Goal: Task Accomplishment & Management: Manage account settings

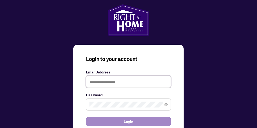
type input "**********"
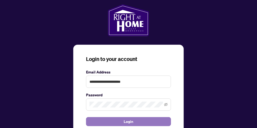
click at [116, 122] on button "Login" at bounding box center [128, 121] width 85 height 9
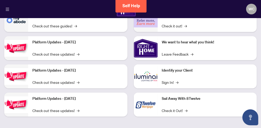
scroll to position [27, 0]
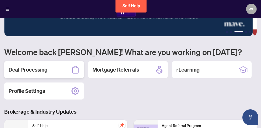
click at [38, 69] on h2 "Deal Processing" at bounding box center [28, 69] width 39 height 7
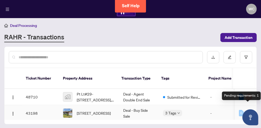
click at [248, 110] on div "1" at bounding box center [249, 113] width 6 height 6
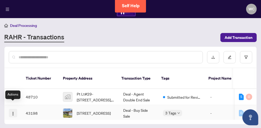
click at [14, 111] on img "button" at bounding box center [13, 113] width 4 height 4
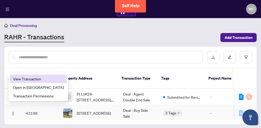
click at [31, 78] on span "View Transaction" at bounding box center [38, 79] width 51 height 6
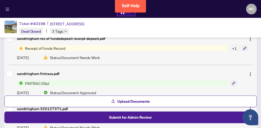
scroll to position [13, 0]
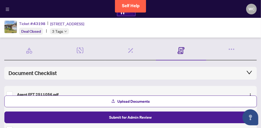
click at [60, 31] on span "3 Tags" at bounding box center [57, 31] width 11 height 6
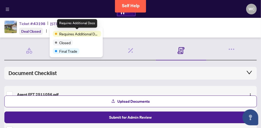
click at [68, 34] on span "Requires Additional Docs" at bounding box center [79, 34] width 40 height 6
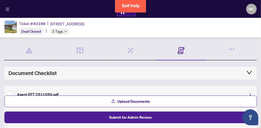
click at [84, 34] on div "Ticket #: 43198 [STREET_ADDRESS] Deal Closed 3 Tags" at bounding box center [51, 27] width 65 height 14
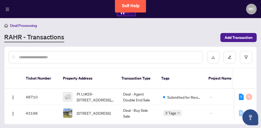
scroll to position [26, 0]
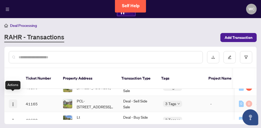
click at [14, 102] on img "button" at bounding box center [13, 104] width 4 height 4
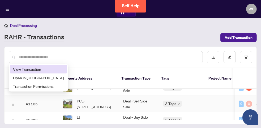
click at [26, 69] on span "View Transaction" at bounding box center [38, 69] width 51 height 6
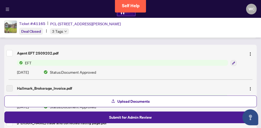
scroll to position [64, 0]
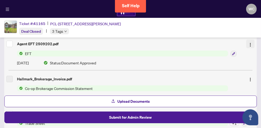
click at [249, 44] on img "button" at bounding box center [251, 45] width 4 height 4
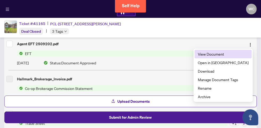
click at [231, 55] on span "View Document" at bounding box center [223, 54] width 51 height 6
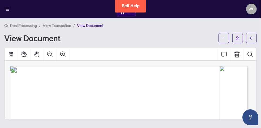
click at [260, 123] on main "Deal Processing / View Transaction / View Document View Document Agent EFT 2509…" at bounding box center [130, 64] width 261 height 128
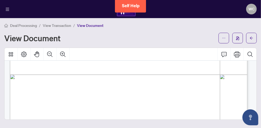
scroll to position [207, 0]
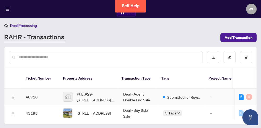
drag, startPoint x: 255, startPoint y: 83, endPoint x: 255, endPoint y: 87, distance: 3.2
click at [255, 89] on td "5 0" at bounding box center [246, 97] width 22 height 16
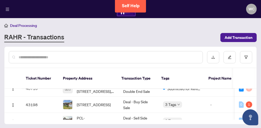
scroll to position [23, 0]
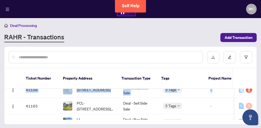
drag, startPoint x: 255, startPoint y: 83, endPoint x: 256, endPoint y: 77, distance: 6.8
click at [256, 77] on div "Ticket Number Property Address Transaction Type Tags Project Name MLS # Trade N…" at bounding box center [131, 94] width 252 height 52
drag, startPoint x: 256, startPoint y: 77, endPoint x: 256, endPoint y: 82, distance: 5.3
click at [256, 82] on div "Ticket Number Property Address Transaction Type Tags Project Name MLS # Trade N…" at bounding box center [131, 94] width 252 height 52
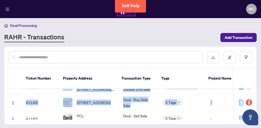
scroll to position [9, 0]
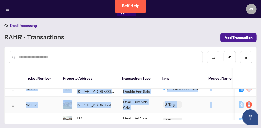
click at [222, 102] on td "-" at bounding box center [222, 104] width 32 height 16
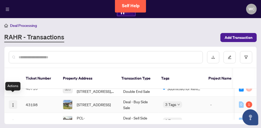
click at [14, 103] on img "button" at bounding box center [13, 105] width 4 height 4
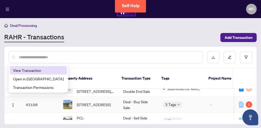
click at [26, 70] on span "View Transaction" at bounding box center [38, 70] width 51 height 6
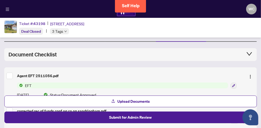
scroll to position [43, 0]
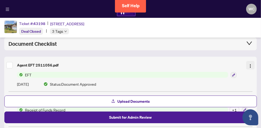
click at [251, 65] on img "button" at bounding box center [251, 66] width 4 height 4
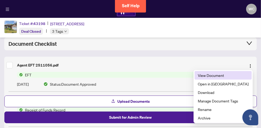
click at [232, 76] on span "View Document" at bounding box center [223, 75] width 51 height 6
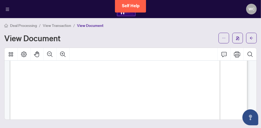
scroll to position [14, 0]
